Goal: Navigation & Orientation: Find specific page/section

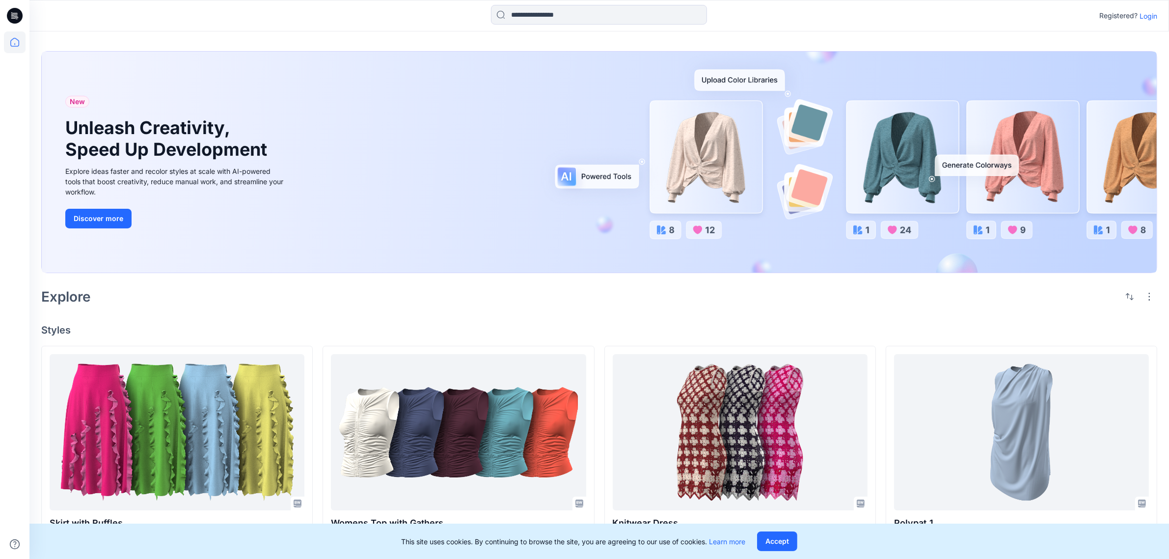
click at [1148, 14] on p "Login" at bounding box center [1149, 16] width 18 height 10
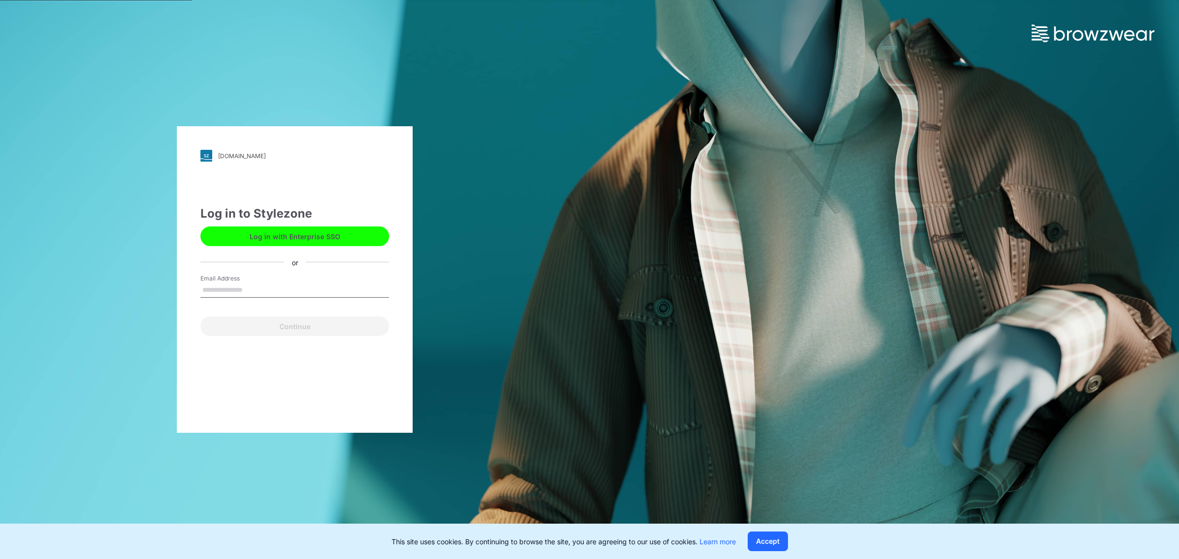
click at [273, 291] on input "Email Address" at bounding box center [294, 290] width 189 height 15
type input "**********"
click at [290, 316] on button "Continue" at bounding box center [294, 326] width 189 height 20
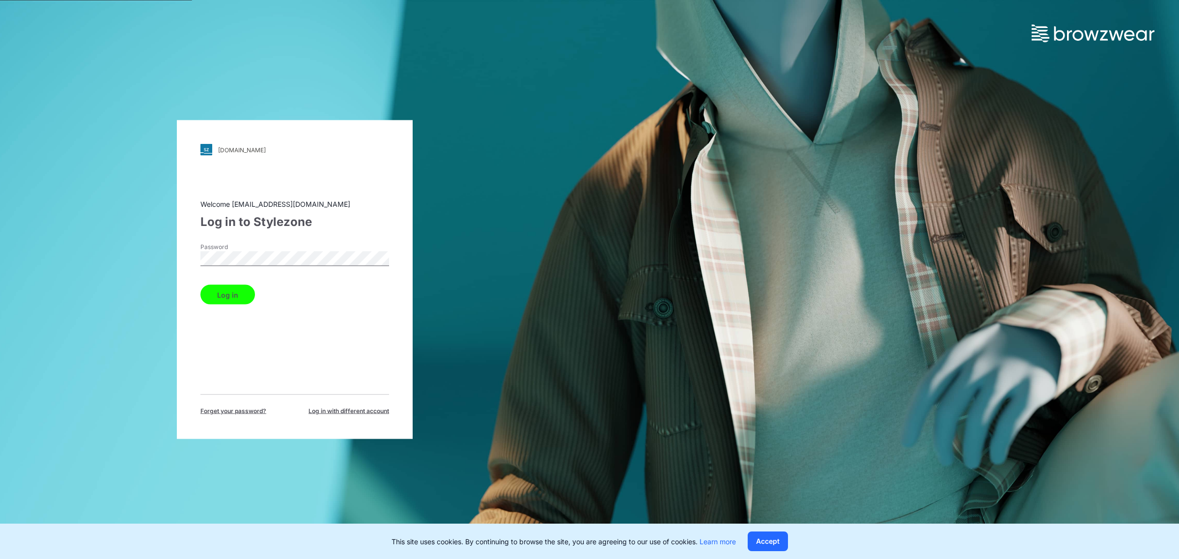
click at [232, 293] on button "Log in" at bounding box center [227, 295] width 55 height 20
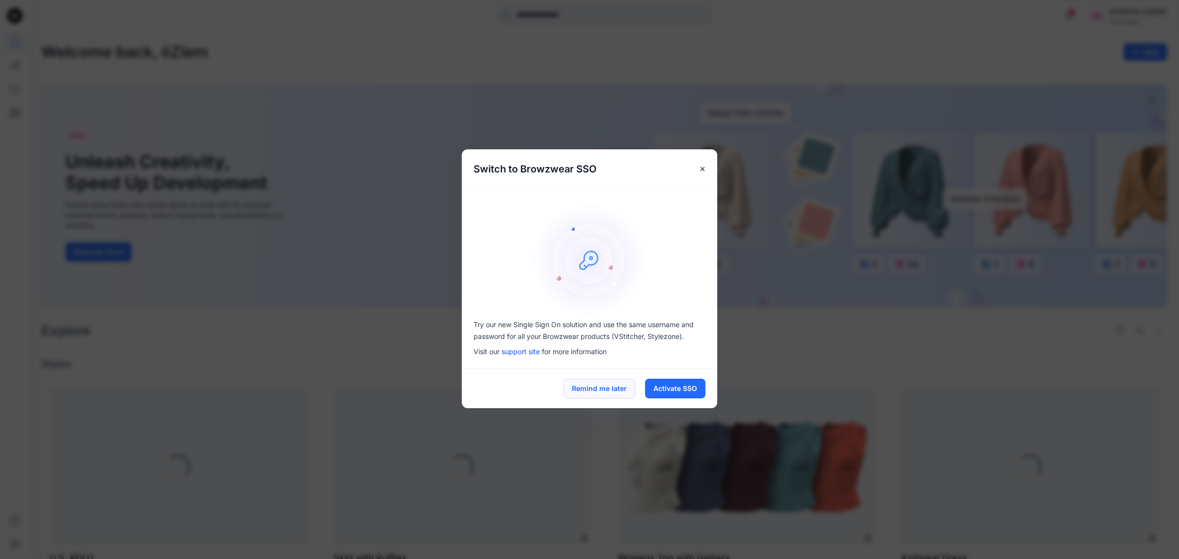
click at [605, 386] on button "Remind me later" at bounding box center [599, 389] width 72 height 20
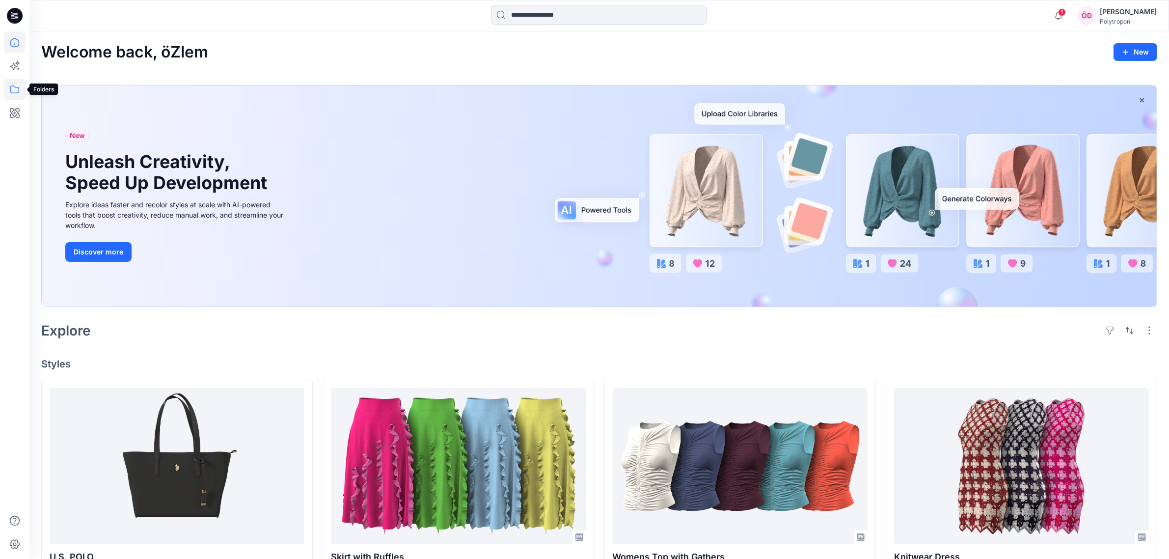
click at [18, 91] on icon at bounding box center [15, 90] width 22 height 22
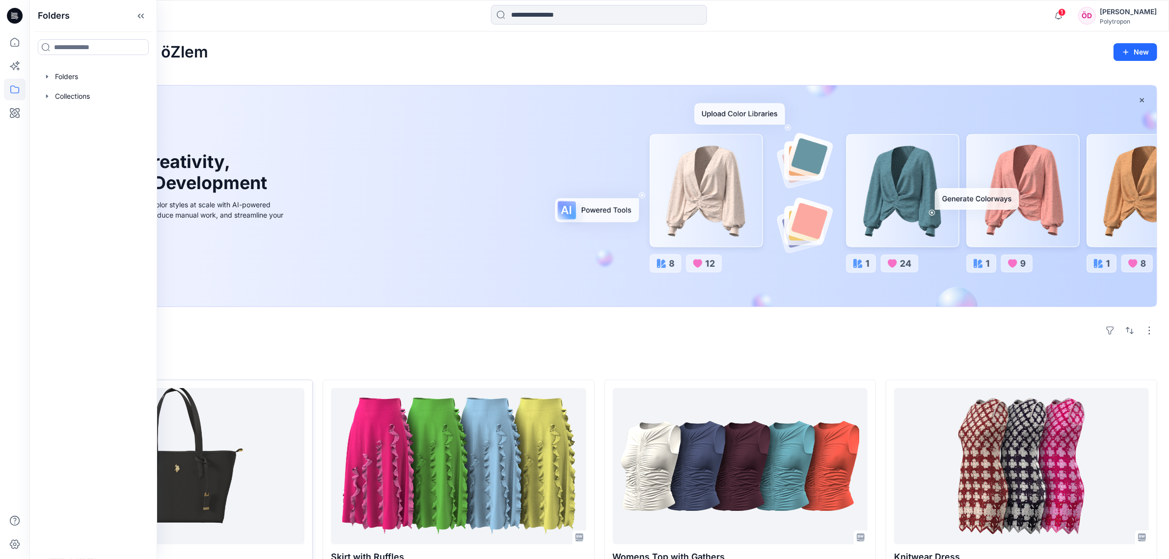
drag, startPoint x: 286, startPoint y: 328, endPoint x: 212, endPoint y: 423, distance: 120.7
click at [259, 361] on div "Welcome back, öZlem New New Unleash Creativity, Speed Up Development Explore id…" at bounding box center [599, 548] width 1140 height 1034
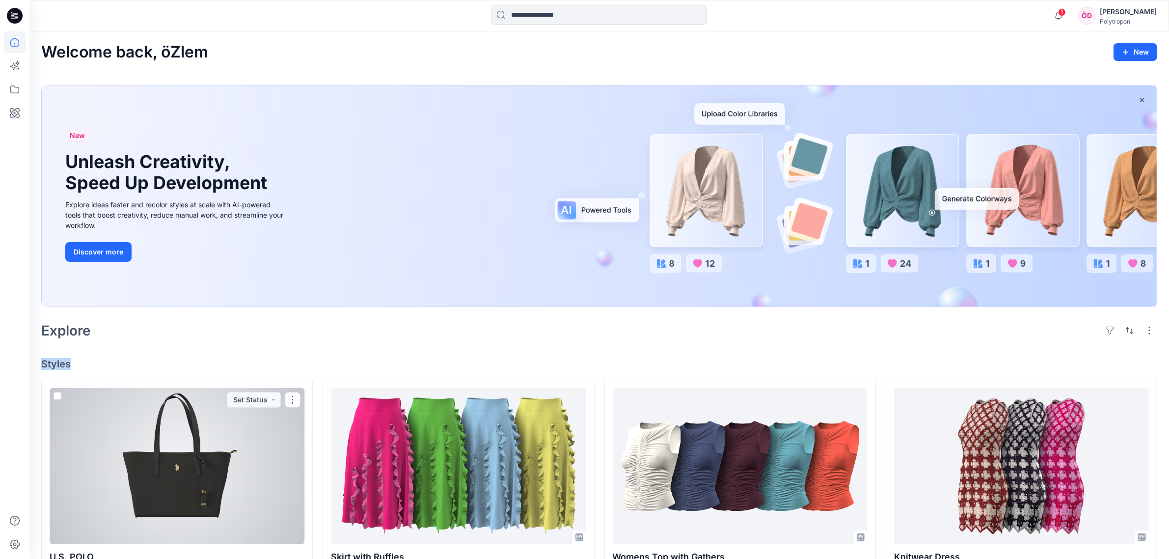
click at [214, 425] on div at bounding box center [177, 466] width 255 height 156
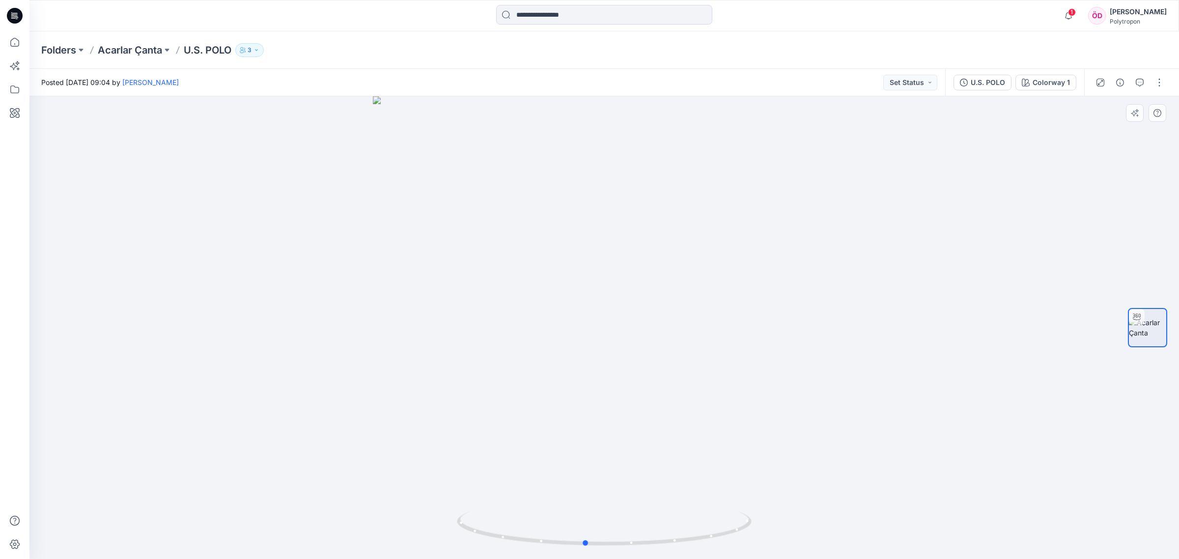
drag, startPoint x: 842, startPoint y: 389, endPoint x: 813, endPoint y: 419, distance: 41.7
click at [823, 398] on div at bounding box center [603, 327] width 1149 height 463
drag, startPoint x: 939, startPoint y: 479, endPoint x: 750, endPoint y: 77, distance: 444.7
click at [750, 51] on div "Folders Acarlar Çanta U.S. POLO 3 Posted [DATE] 09:04 by [PERSON_NAME] Set Stat…" at bounding box center [603, 294] width 1149 height 527
click at [923, 261] on div at bounding box center [603, 327] width 1149 height 463
